Goal: Find specific page/section: Find specific page/section

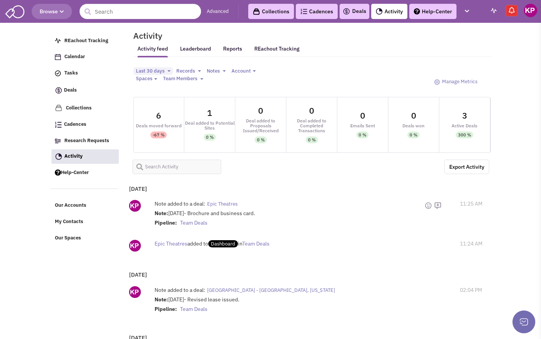
select select
click at [359, 9] on link "Deals" at bounding box center [354, 11] width 24 height 9
click at [359, 13] on link "Deals" at bounding box center [354, 11] width 24 height 9
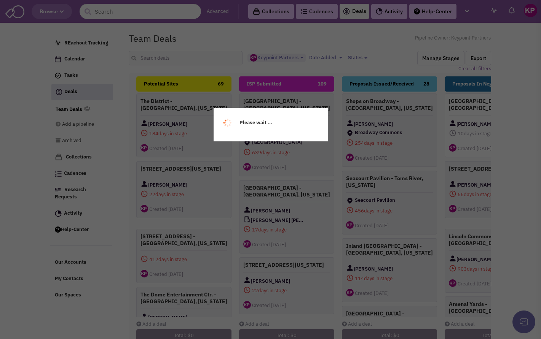
select select "1896"
select select
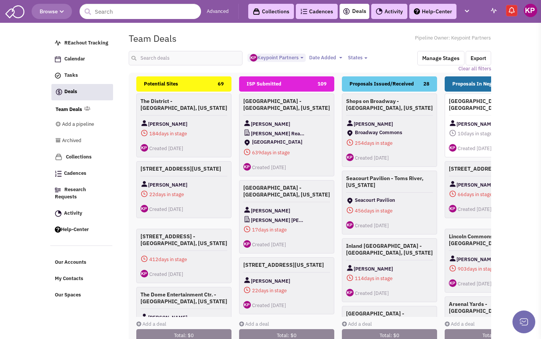
click at [392, 12] on link "Activity" at bounding box center [389, 11] width 36 height 15
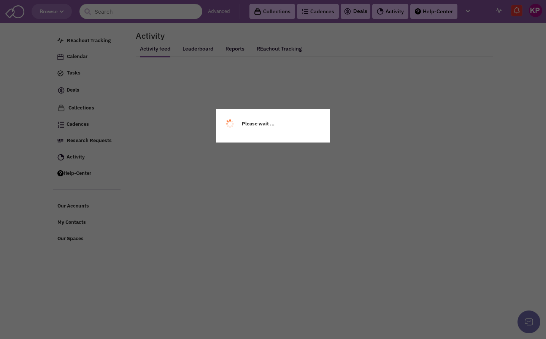
select select
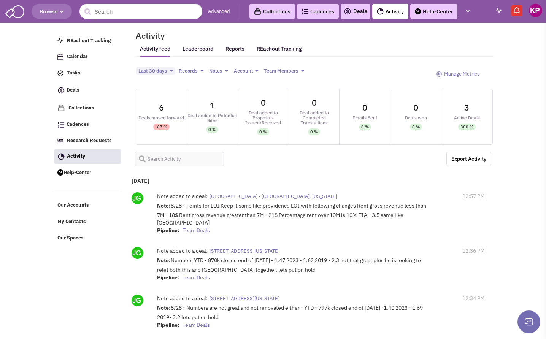
select select
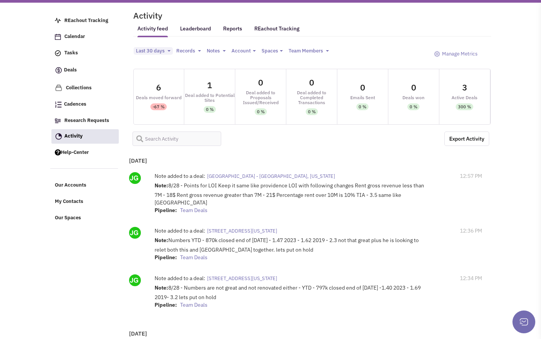
scroll to position [38, 0]
